Goal: Task Accomplishment & Management: Use online tool/utility

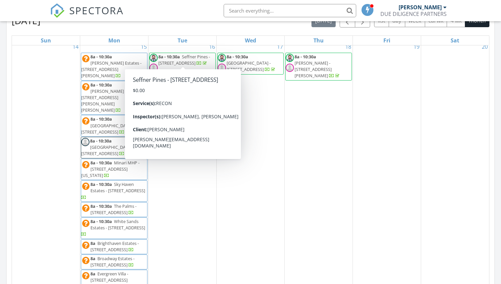
scroll to position [155, 0]
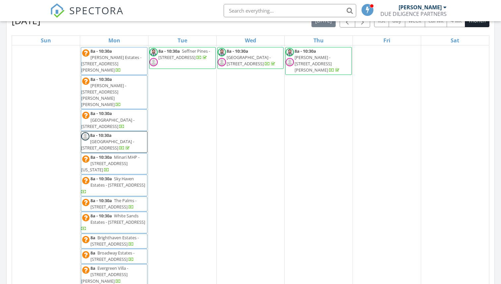
click at [131, 213] on span "White Sands Estates - [STREET_ADDRESS]" at bounding box center [117, 219] width 55 height 12
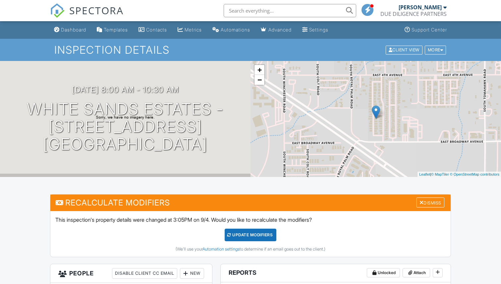
click at [92, 7] on span "SPECTORA" at bounding box center [96, 10] width 54 height 14
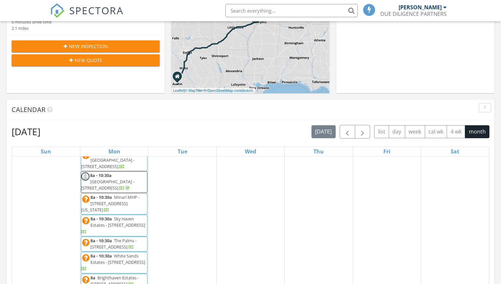
scroll to position [226, 0]
click at [144, 237] on span "8a - 10:30a The Palms - 1050 E Broadway Ave , Apache Junction 85119" at bounding box center [114, 243] width 66 height 13
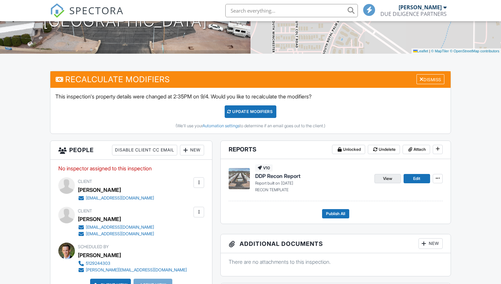
scroll to position [128, 0]
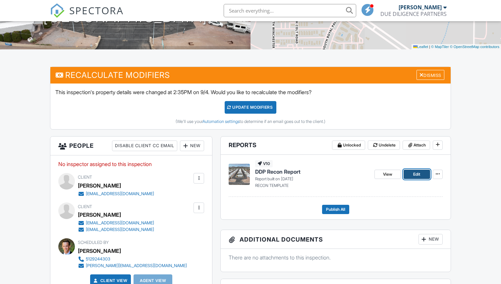
click at [417, 175] on span "Edit" at bounding box center [416, 174] width 7 height 7
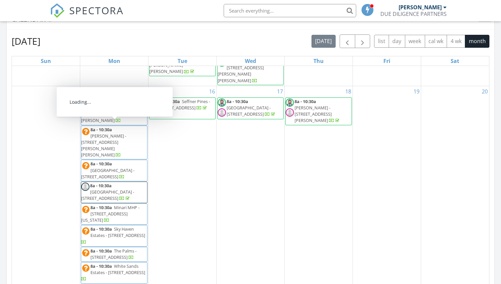
scroll to position [156, 0]
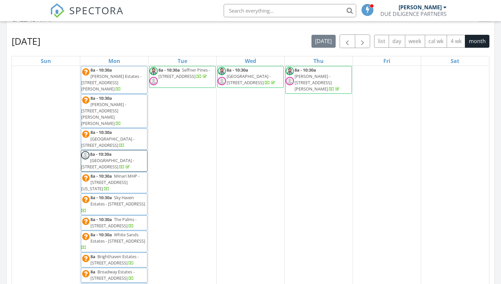
click at [130, 232] on span "White Sands Estates - 980 E Broadway Ave , Apache Junction 85119" at bounding box center [117, 238] width 55 height 12
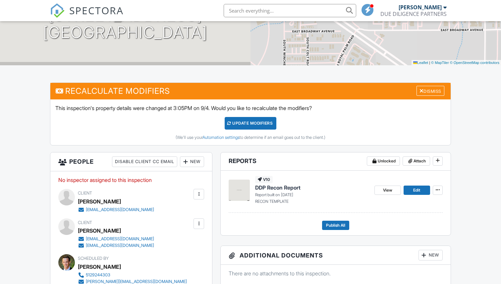
scroll to position [111, 0]
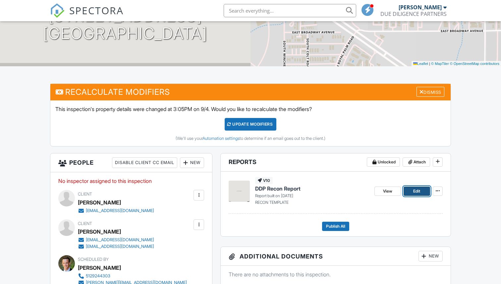
click at [412, 188] on link "Edit" at bounding box center [417, 191] width 27 height 9
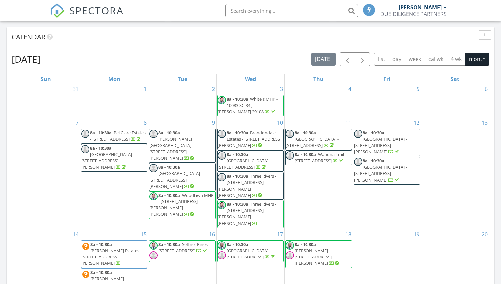
scroll to position [265, 0]
click at [347, 59] on span "button" at bounding box center [347, 59] width 8 height 8
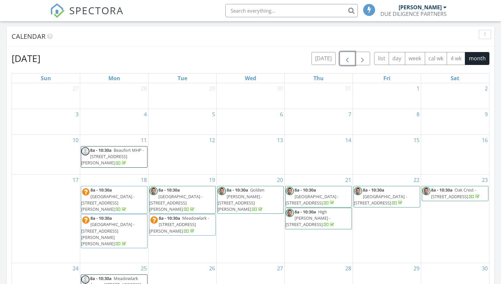
click at [347, 59] on span "button" at bounding box center [347, 59] width 8 height 8
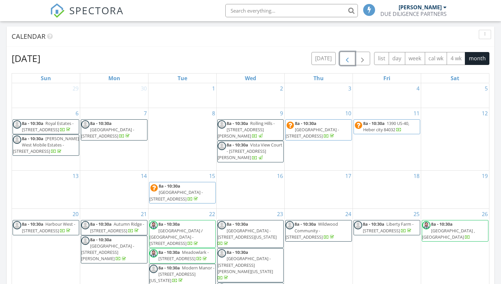
click at [188, 199] on span "[GEOGRAPHIC_DATA] - [STREET_ADDRESS]" at bounding box center [175, 195] width 53 height 12
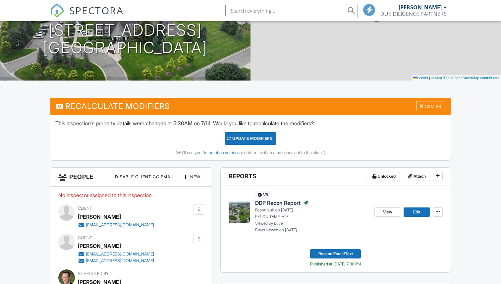
scroll to position [131, 0]
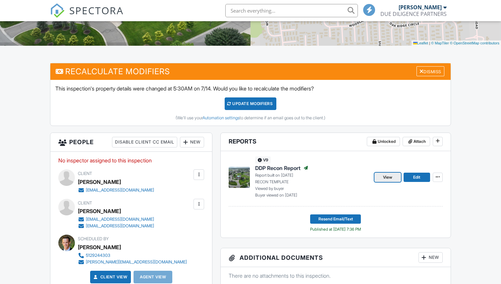
click at [390, 178] on span "View" at bounding box center [387, 177] width 9 height 7
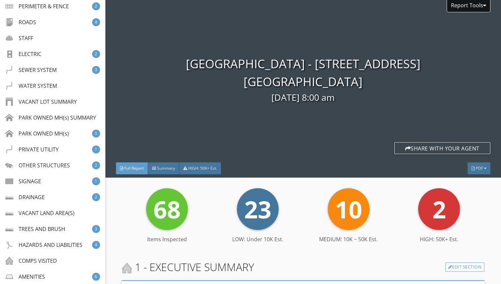
scroll to position [219, 0]
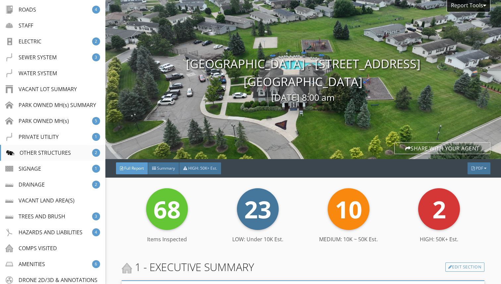
click at [53, 147] on div "OTHER STRUCTURES 2" at bounding box center [52, 153] width 105 height 16
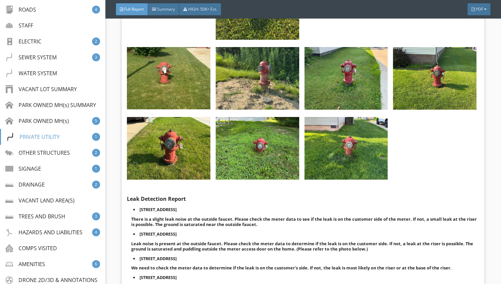
scroll to position [5904, 0]
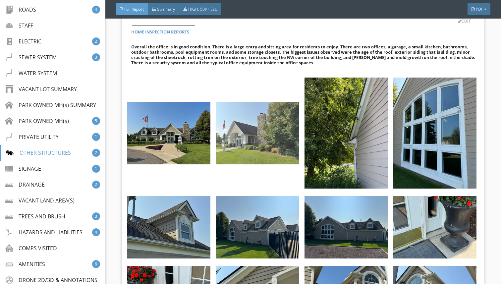
scroll to position [8380, 0]
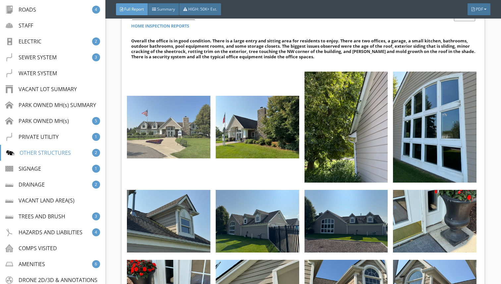
click at [191, 142] on img at bounding box center [168, 127] width 83 height 63
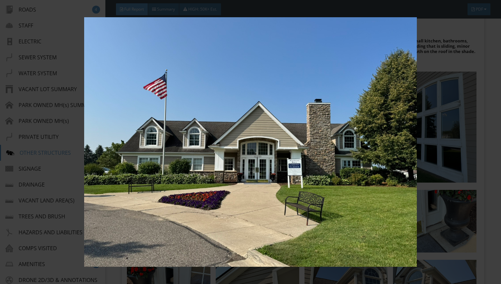
click at [444, 131] on img at bounding box center [251, 141] width 456 height 249
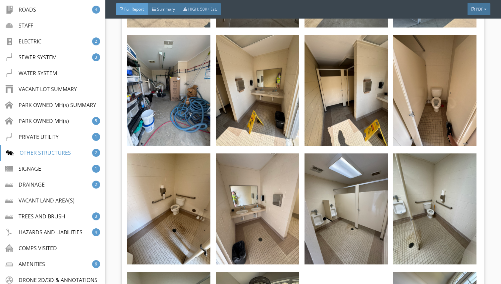
scroll to position [9052, 0]
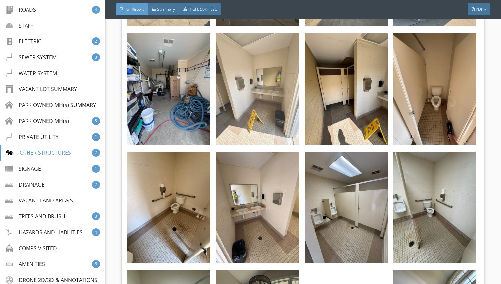
click at [279, 111] on img at bounding box center [257, 88] width 83 height 111
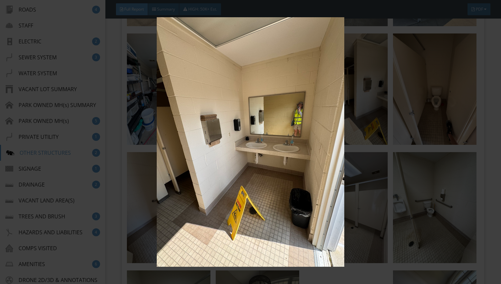
click at [303, 169] on img at bounding box center [251, 141] width 456 height 249
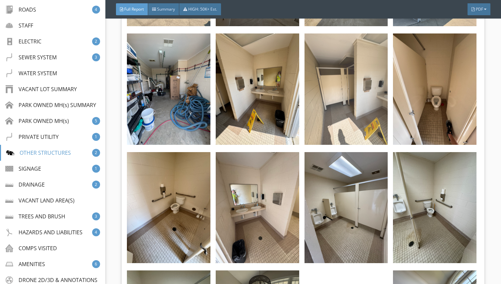
click at [335, 130] on img at bounding box center [345, 88] width 83 height 111
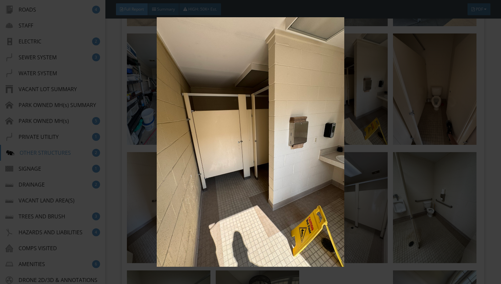
click at [389, 161] on img at bounding box center [251, 141] width 456 height 249
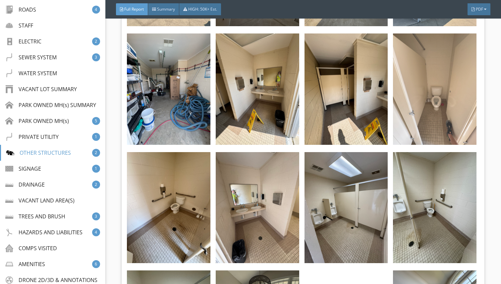
click at [427, 129] on img at bounding box center [434, 88] width 83 height 111
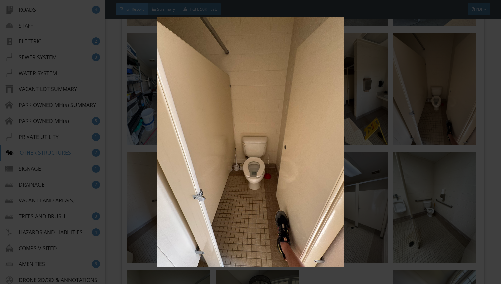
click at [447, 159] on img at bounding box center [251, 141] width 456 height 249
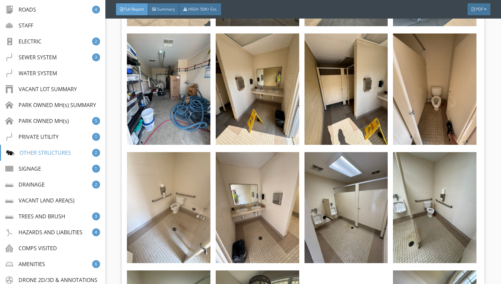
click at [194, 213] on img at bounding box center [168, 207] width 83 height 111
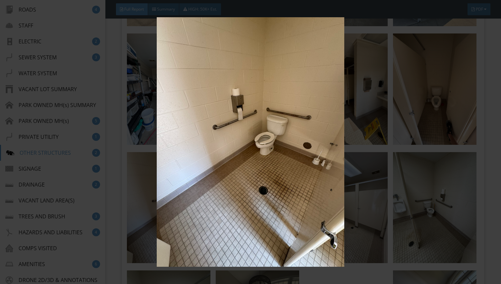
click at [289, 218] on img at bounding box center [251, 141] width 456 height 249
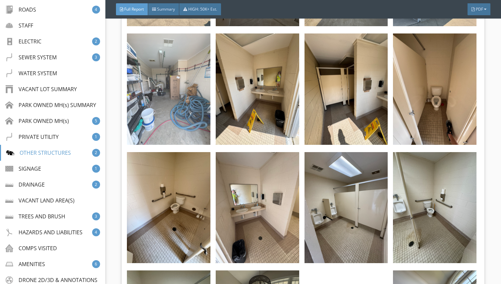
click at [176, 137] on img at bounding box center [168, 88] width 83 height 111
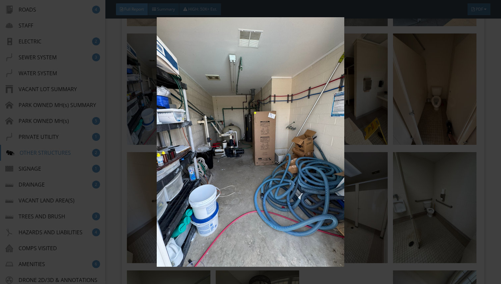
click at [248, 114] on img at bounding box center [251, 141] width 456 height 249
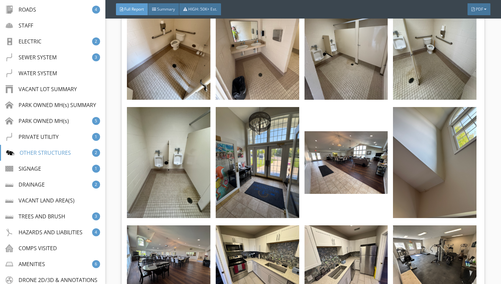
scroll to position [9219, 0]
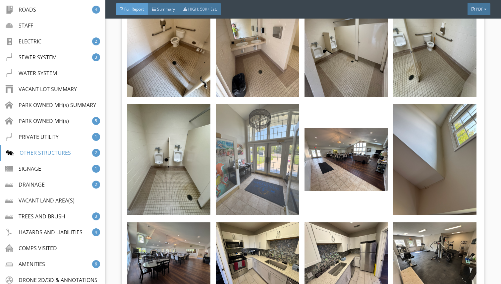
click at [274, 182] on img at bounding box center [257, 159] width 83 height 111
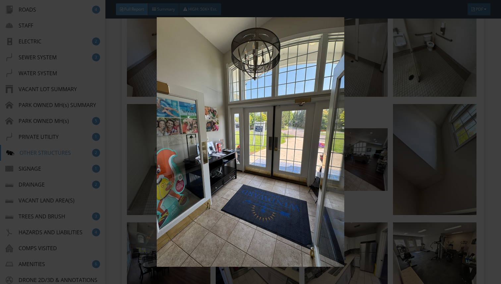
click at [346, 173] on img at bounding box center [251, 141] width 456 height 249
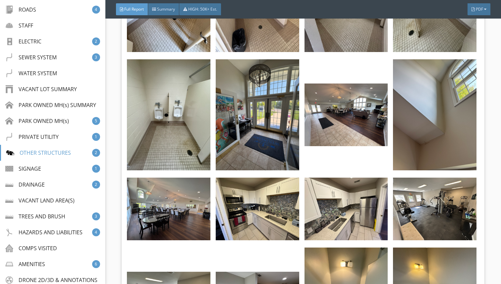
scroll to position [9282, 0]
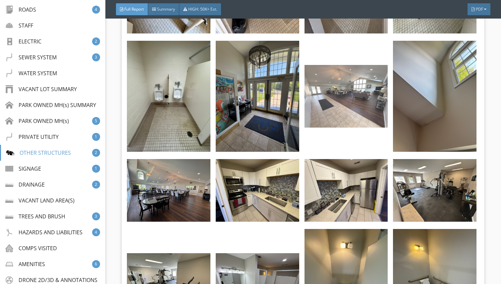
click at [354, 113] on img at bounding box center [345, 96] width 83 height 63
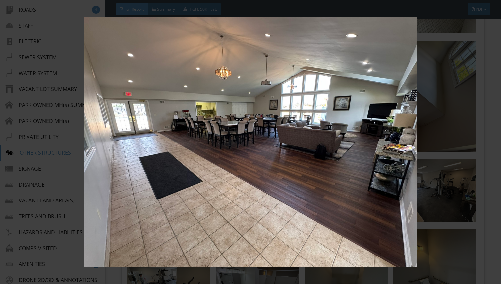
click at [453, 156] on img at bounding box center [251, 141] width 456 height 249
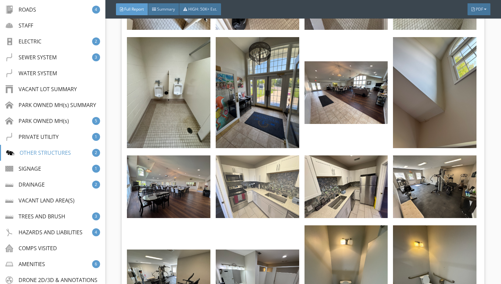
scroll to position [9287, 0]
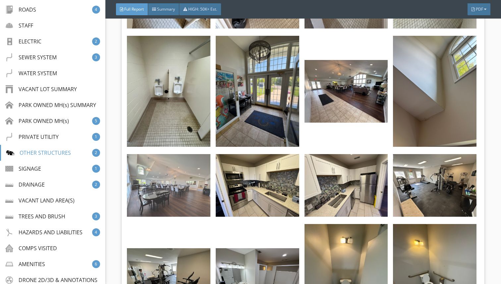
click at [201, 188] on img at bounding box center [168, 185] width 83 height 63
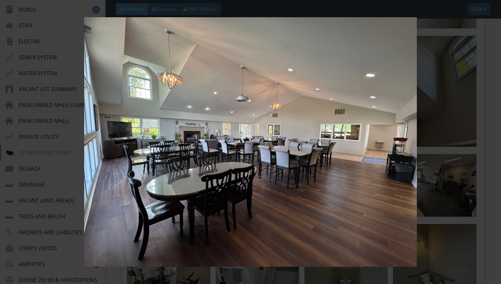
click at [303, 198] on img at bounding box center [251, 141] width 456 height 249
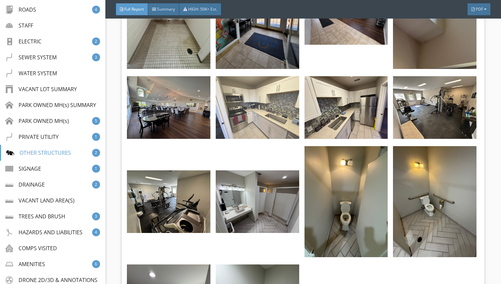
scroll to position [9370, 0]
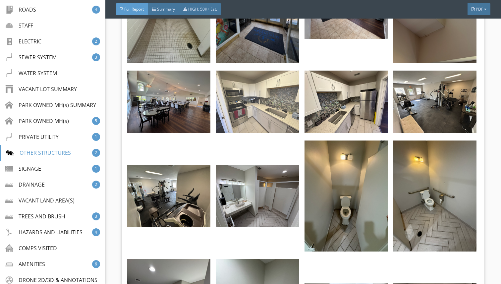
click at [286, 129] on img at bounding box center [257, 102] width 83 height 63
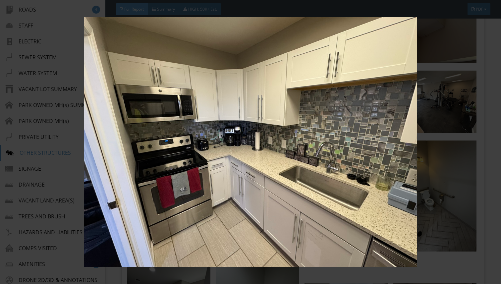
click at [286, 129] on img at bounding box center [251, 141] width 456 height 249
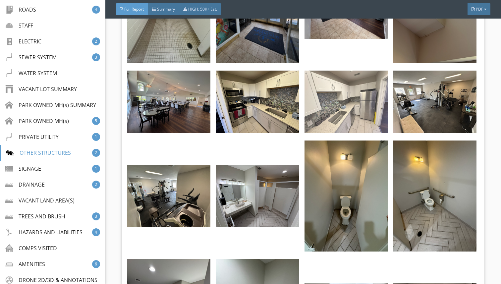
click at [363, 118] on img at bounding box center [345, 102] width 83 height 63
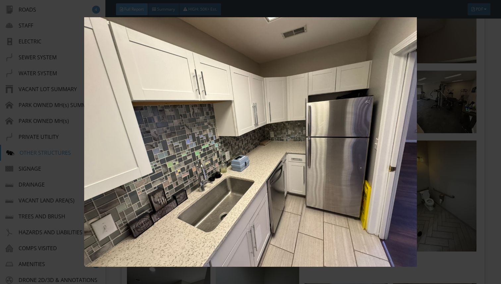
click at [363, 118] on img at bounding box center [251, 141] width 456 height 249
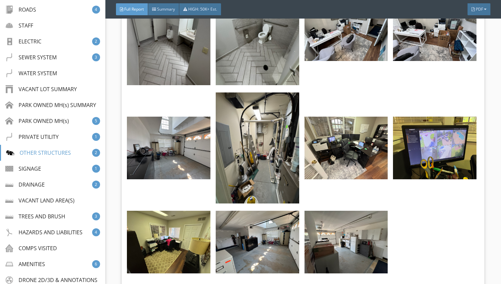
scroll to position [9651, 0]
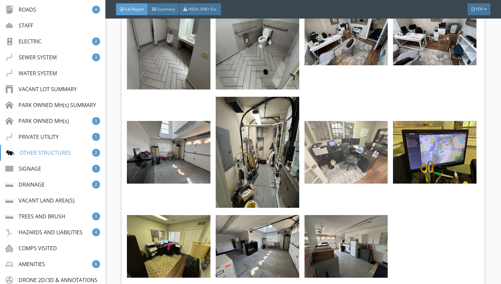
click at [331, 164] on img at bounding box center [345, 152] width 83 height 63
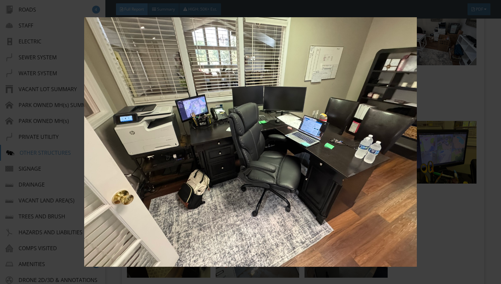
click at [331, 164] on img at bounding box center [251, 141] width 456 height 249
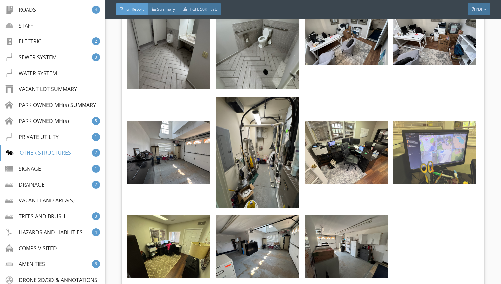
click at [415, 174] on img at bounding box center [434, 152] width 83 height 63
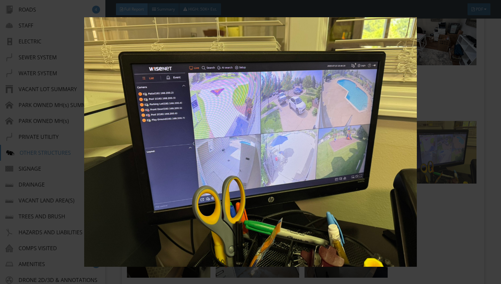
click at [415, 174] on img at bounding box center [251, 141] width 456 height 249
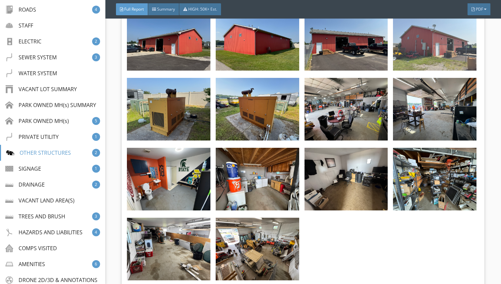
scroll to position [9969, 0]
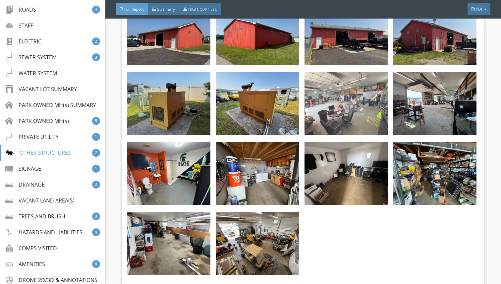
click at [370, 119] on img at bounding box center [345, 103] width 83 height 63
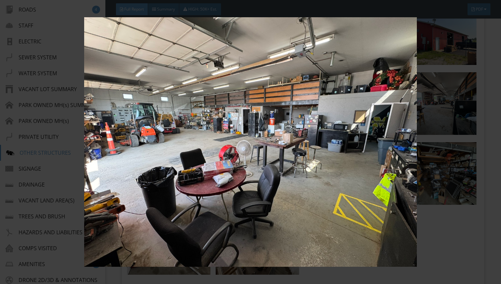
click at [141, 140] on img at bounding box center [251, 141] width 456 height 249
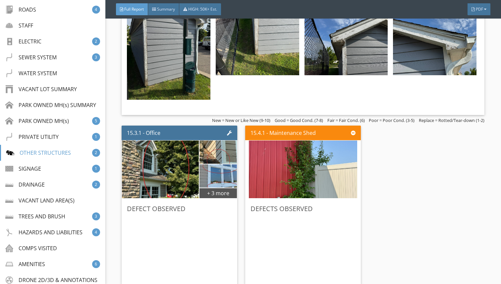
scroll to position [11279, 0]
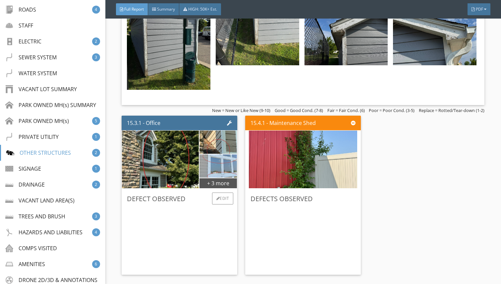
click at [204, 163] on img at bounding box center [217, 166] width 43 height 58
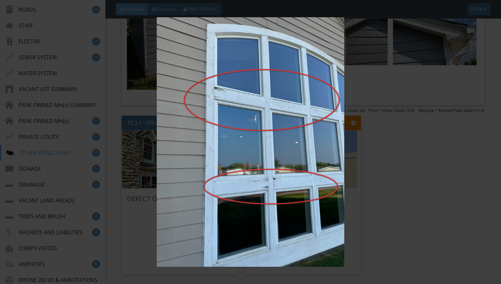
click at [137, 85] on img at bounding box center [251, 141] width 456 height 249
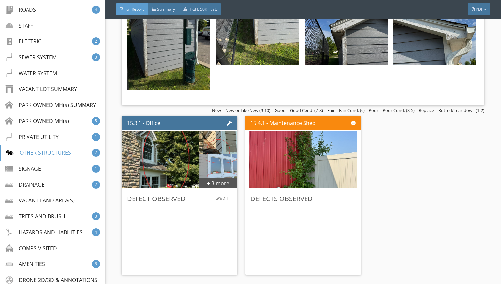
click at [227, 171] on img at bounding box center [217, 166] width 43 height 58
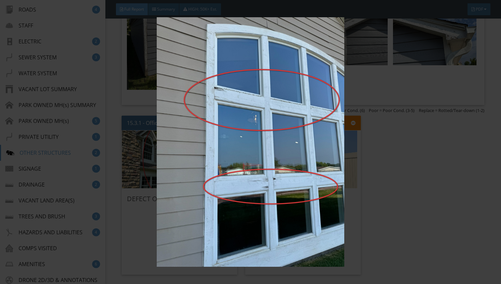
click at [222, 195] on img at bounding box center [251, 141] width 456 height 249
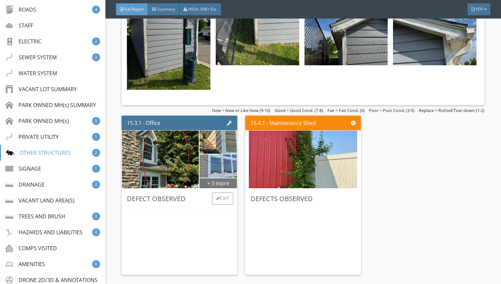
click at [218, 188] on div "+ 3 more" at bounding box center [218, 183] width 38 height 11
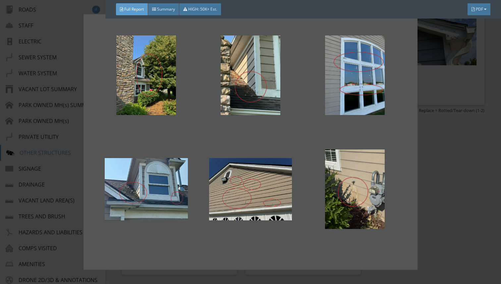
click at [448, 110] on div at bounding box center [250, 142] width 501 height 284
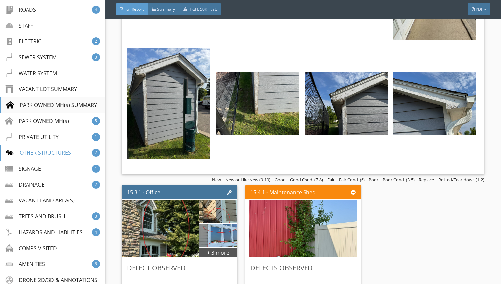
scroll to position [0, 0]
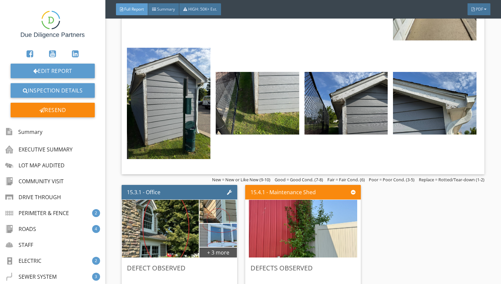
click at [54, 23] on img at bounding box center [53, 24] width 64 height 38
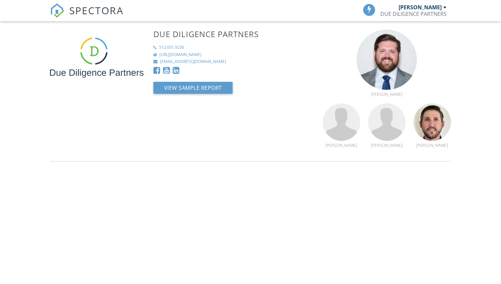
click at [70, 12] on span "SPECTORA" at bounding box center [96, 10] width 54 height 14
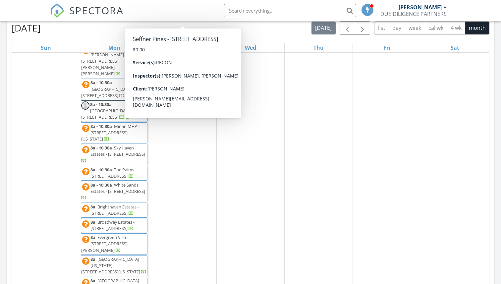
scroll to position [193, 0]
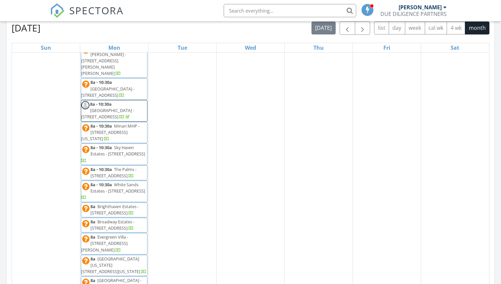
click at [123, 182] on span "White Sands Estates - [STREET_ADDRESS]" at bounding box center [117, 188] width 55 height 12
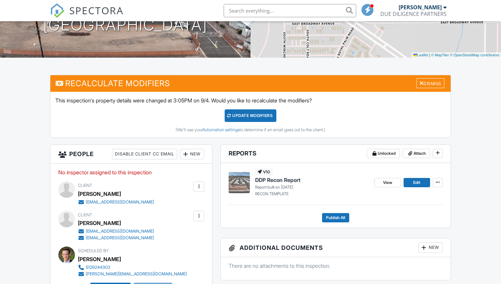
scroll to position [142, 0]
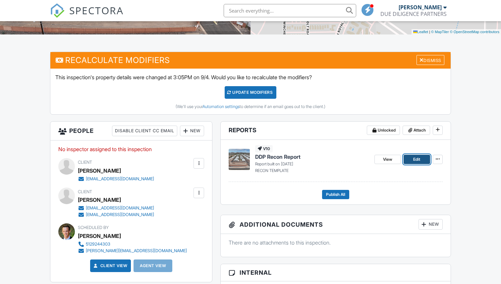
click at [406, 161] on link "Edit" at bounding box center [417, 159] width 27 height 9
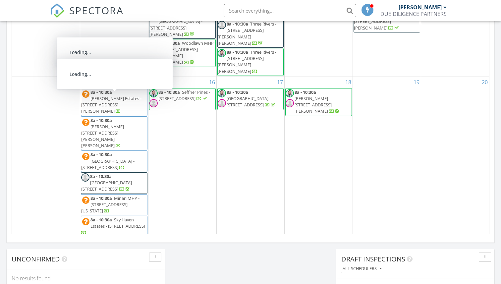
scroll to position [98, 0]
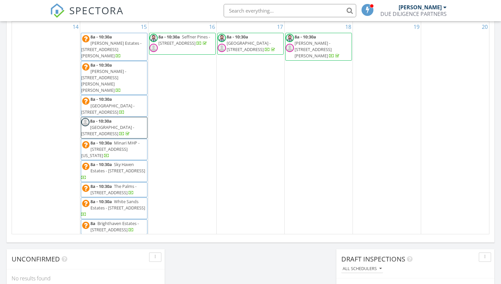
click at [127, 183] on span "The Palms - [STREET_ADDRESS]" at bounding box center [113, 189] width 46 height 12
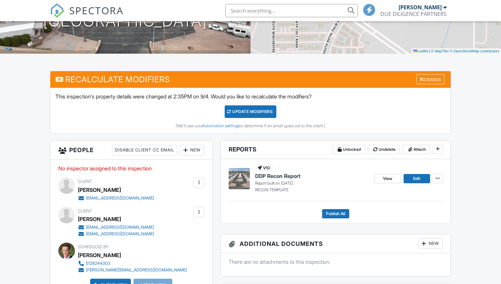
scroll to position [232, 0]
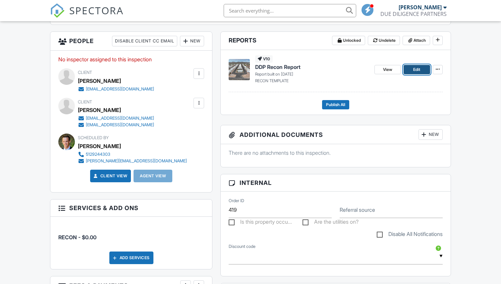
click at [418, 68] on span "Edit" at bounding box center [416, 69] width 7 height 7
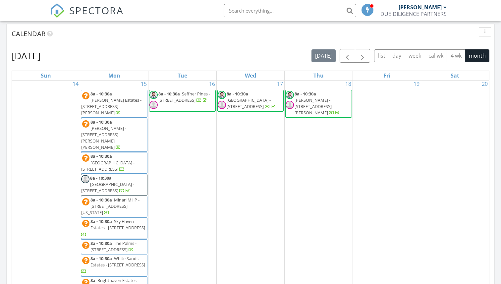
scroll to position [147, 0]
click at [136, 255] on span "White Sands Estates - 980 E Broadway Ave , Apache Junction 85119" at bounding box center [117, 261] width 55 height 12
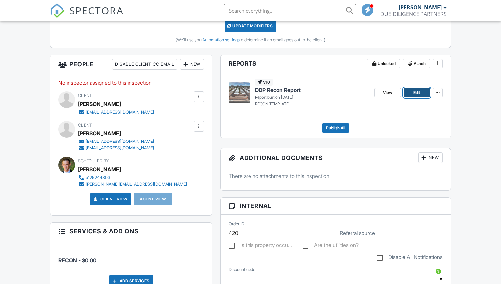
click at [414, 93] on span "Edit" at bounding box center [416, 92] width 7 height 7
